Goal: Communication & Community: Participate in discussion

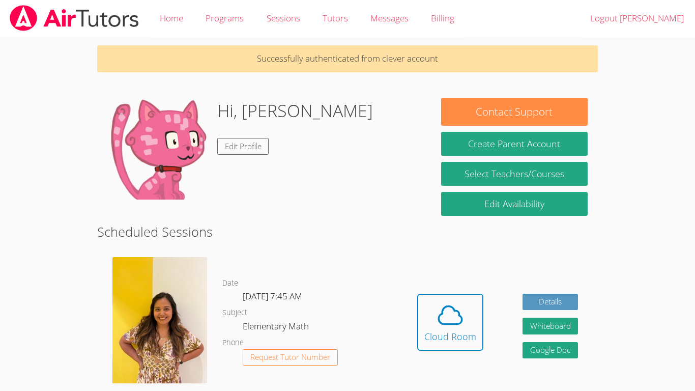
click at [414, 318] on div "Hidden Cloud Room Details Whiteboard Hidden Google Doc" at bounding box center [497, 329] width 200 height 161
click at [440, 331] on div "Cloud Room" at bounding box center [450, 336] width 52 height 14
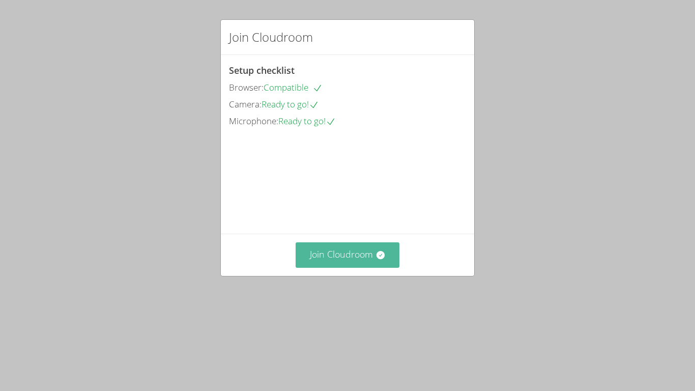
click at [340, 267] on button "Join Cloudroom" at bounding box center [347, 254] width 104 height 25
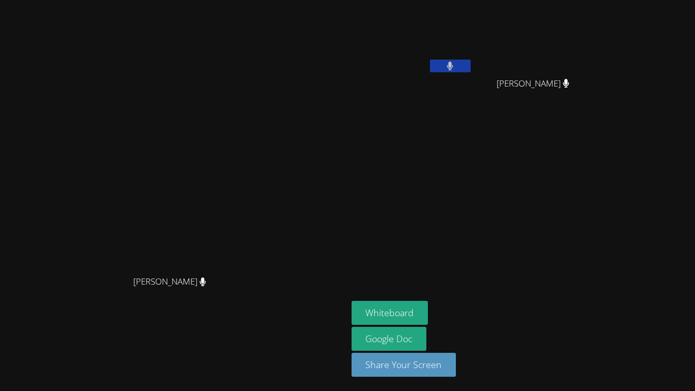
click at [470, 60] on button at bounding box center [450, 65] width 41 height 13
click at [428, 313] on button "Whiteboard" at bounding box center [389, 313] width 77 height 24
click at [470, 59] on button at bounding box center [450, 65] width 41 height 13
click at [455, 62] on icon at bounding box center [449, 66] width 11 height 9
click at [428, 316] on button "Whiteboard" at bounding box center [389, 313] width 77 height 24
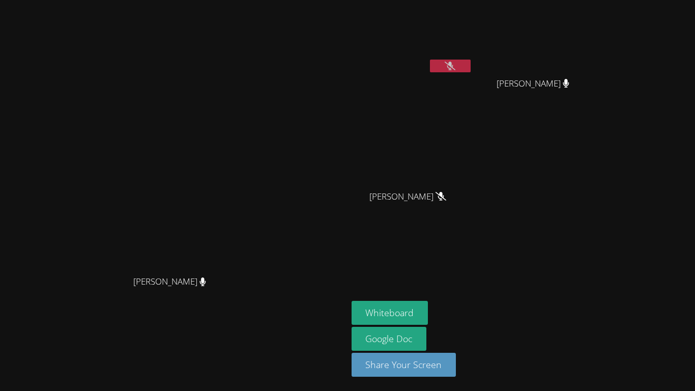
click at [470, 72] on button at bounding box center [450, 65] width 41 height 13
click at [470, 62] on button at bounding box center [450, 65] width 41 height 13
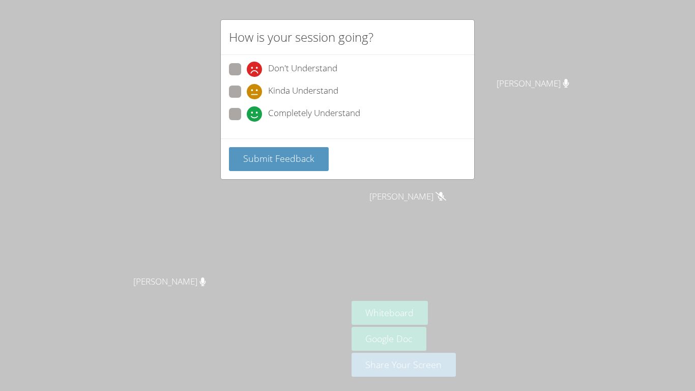
click at [247, 122] on span at bounding box center [247, 122] width 0 height 0
click at [247, 114] on input "Completely Understand" at bounding box center [251, 112] width 9 height 9
radio input "true"
click at [259, 157] on span "Submit Feedback" at bounding box center [278, 158] width 71 height 12
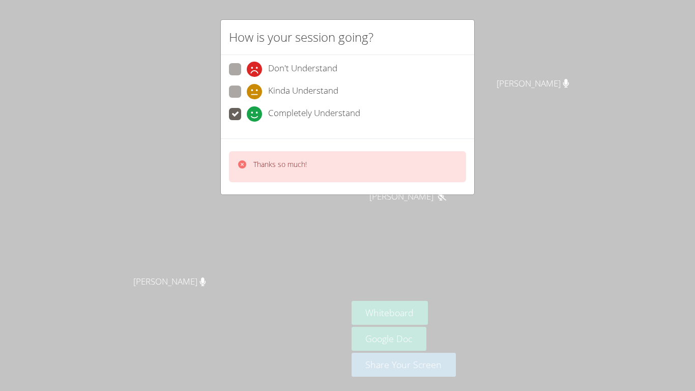
click at [221, 184] on div "Thanks so much!" at bounding box center [347, 166] width 253 height 56
click at [196, 197] on div "How is your session going? Don't Understand Kinda Understand Completely Underst…" at bounding box center [347, 195] width 695 height 391
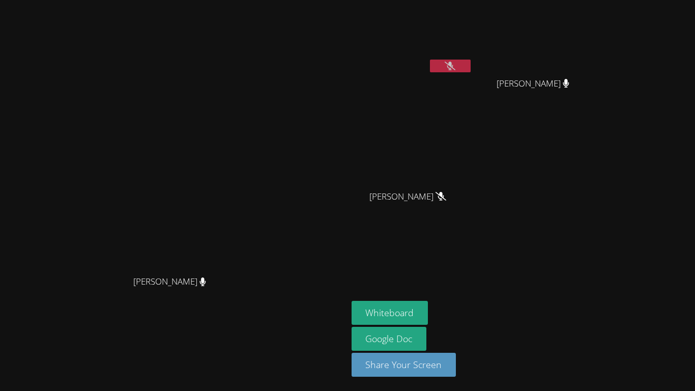
click at [250, 257] on video at bounding box center [173, 175] width 153 height 191
click at [470, 67] on button at bounding box center [450, 65] width 41 height 13
